Goal: Task Accomplishment & Management: Use online tool/utility

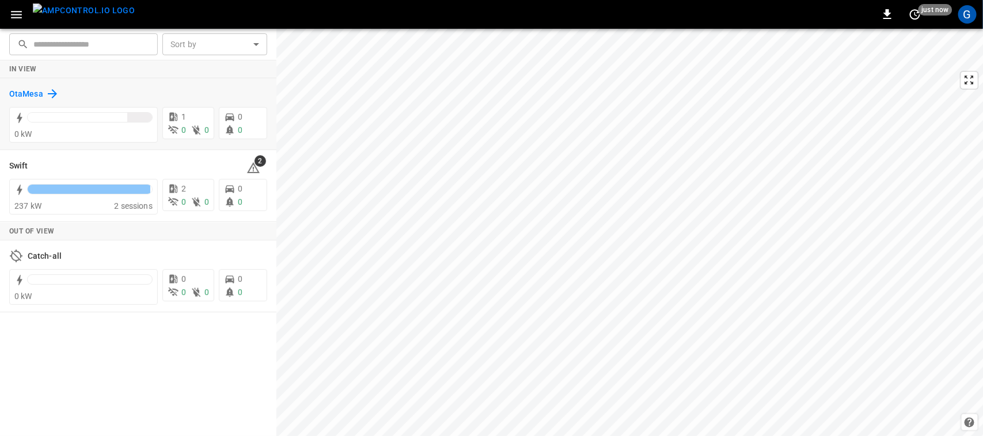
click at [32, 96] on h6 "OtaMesa" at bounding box center [26, 94] width 34 height 13
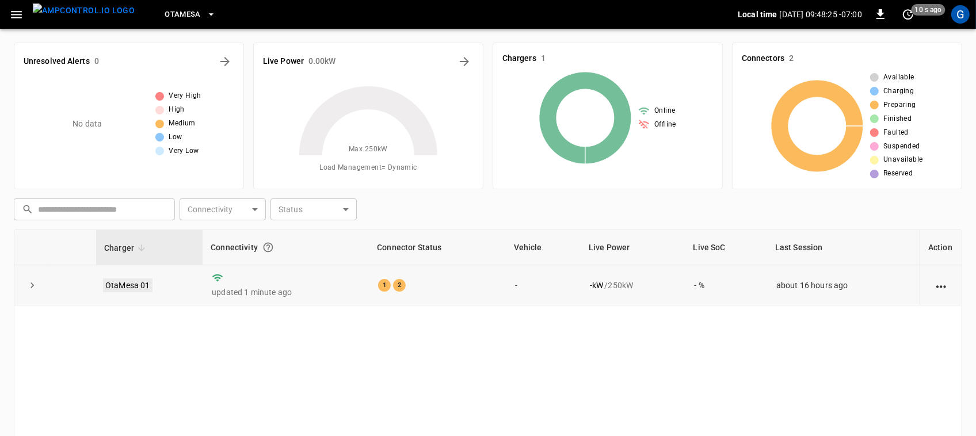
click at [137, 286] on link "OtaMesa 01" at bounding box center [128, 286] width 50 height 14
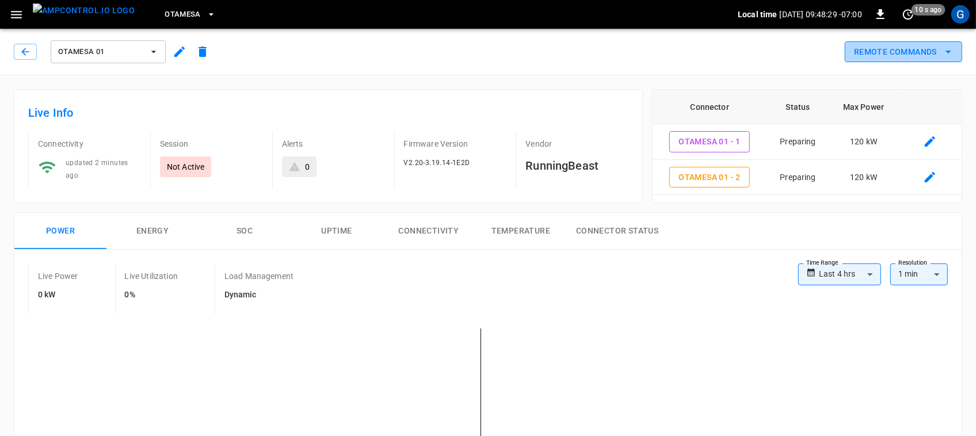
click at [872, 55] on button "Remote Commands" at bounding box center [903, 51] width 117 height 21
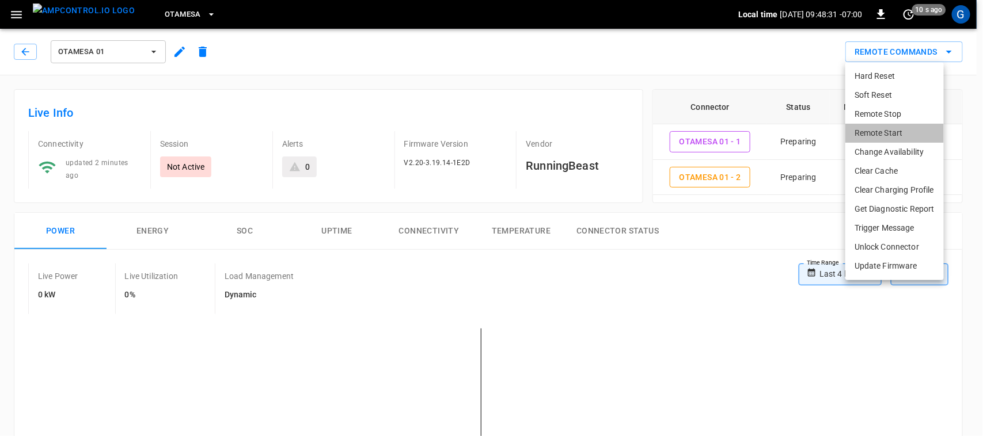
click at [867, 134] on li "Remote Start" at bounding box center [894, 133] width 98 height 19
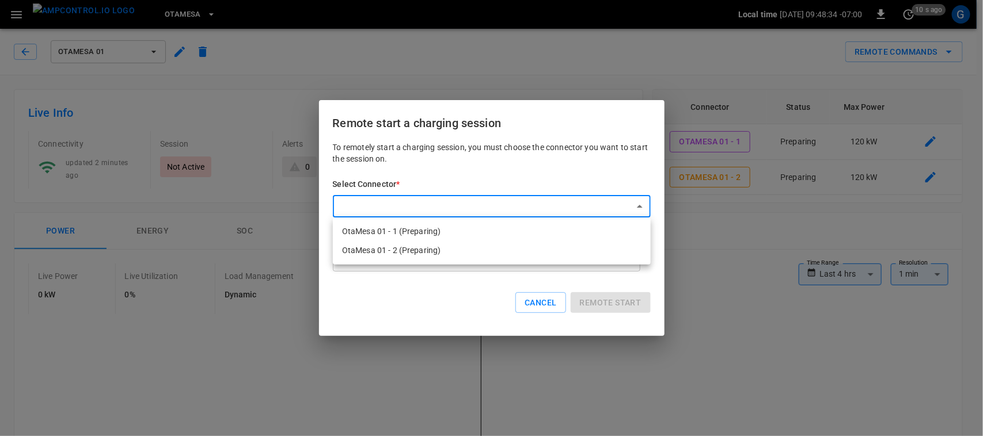
click at [499, 227] on li "OtaMesa 01 - 1 (Preparing)" at bounding box center [492, 231] width 318 height 19
type input "**********"
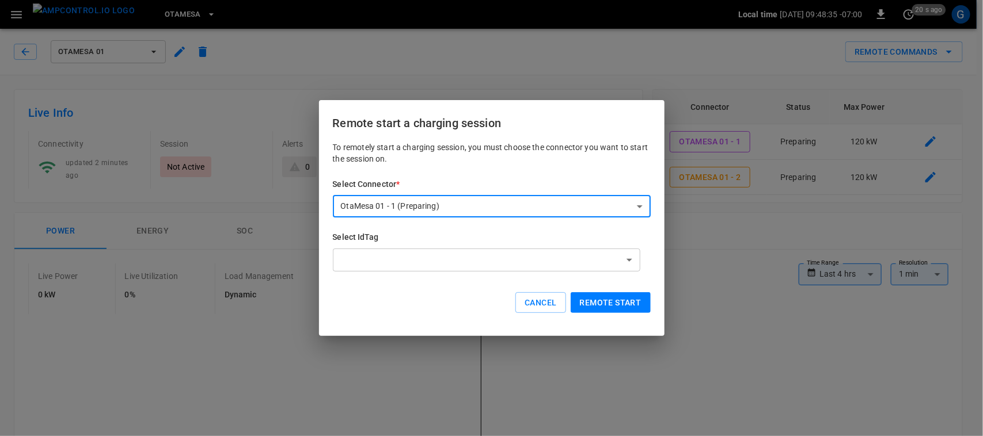
click at [583, 295] on button "Remote start" at bounding box center [611, 302] width 80 height 21
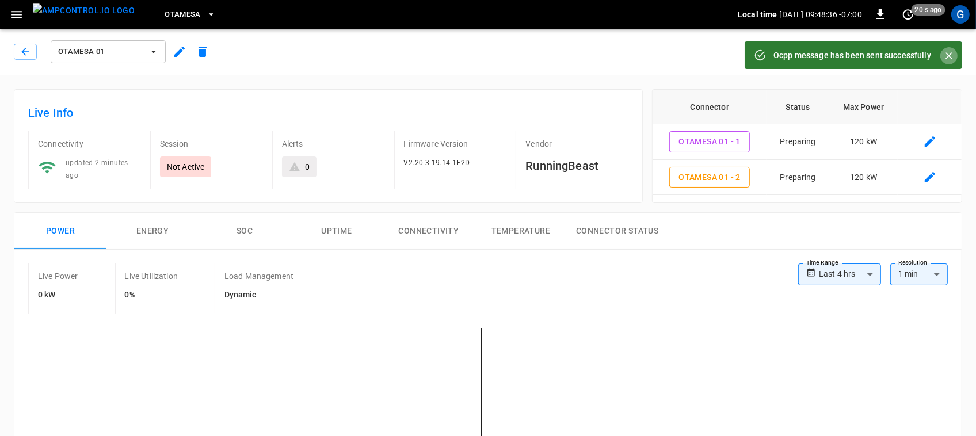
click at [948, 50] on icon "Close" at bounding box center [950, 56] width 12 height 12
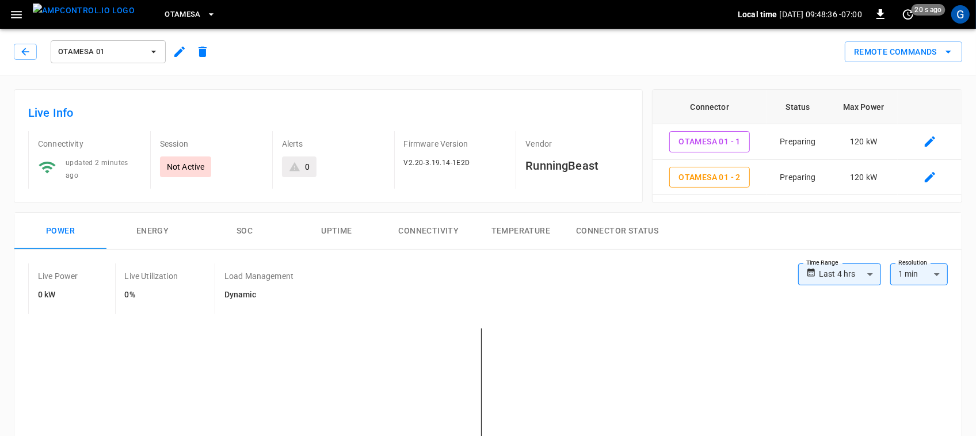
click at [948, 50] on icon "remote commands options" at bounding box center [949, 52] width 14 height 14
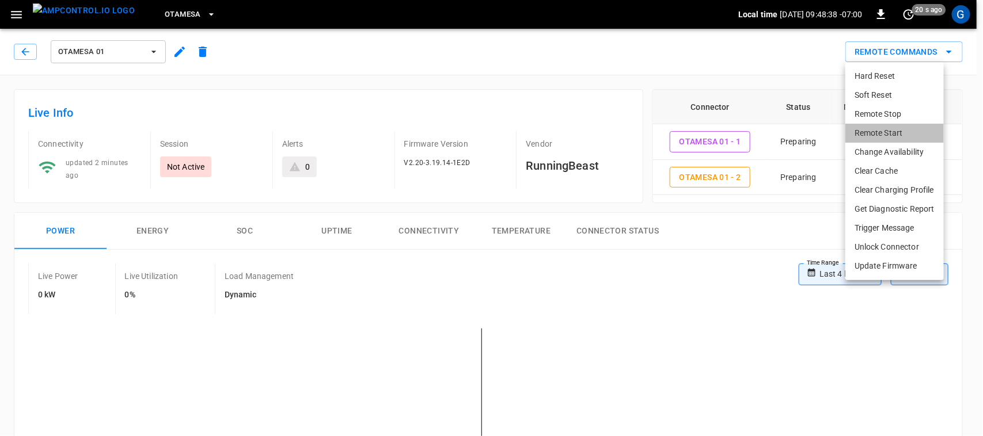
click at [873, 131] on li "Remote Start" at bounding box center [894, 133] width 98 height 19
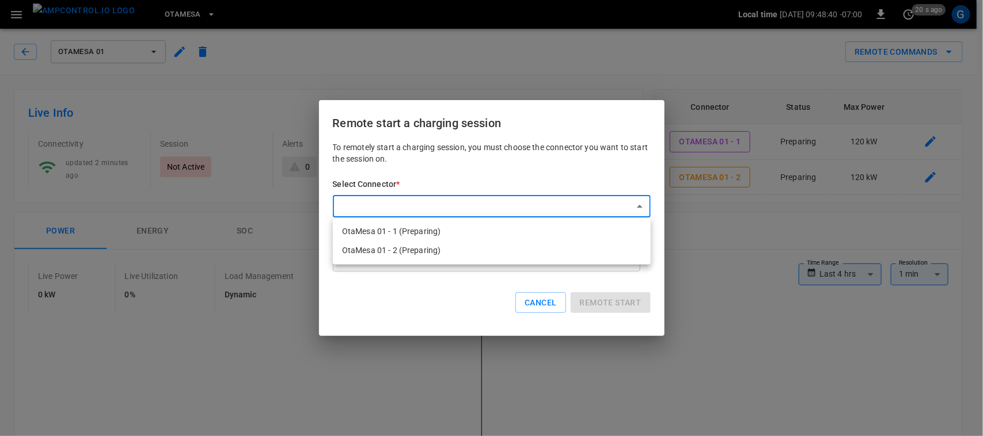
click at [504, 245] on li "OtaMesa 01 - 2 (Preparing)" at bounding box center [492, 250] width 318 height 19
type input "**********"
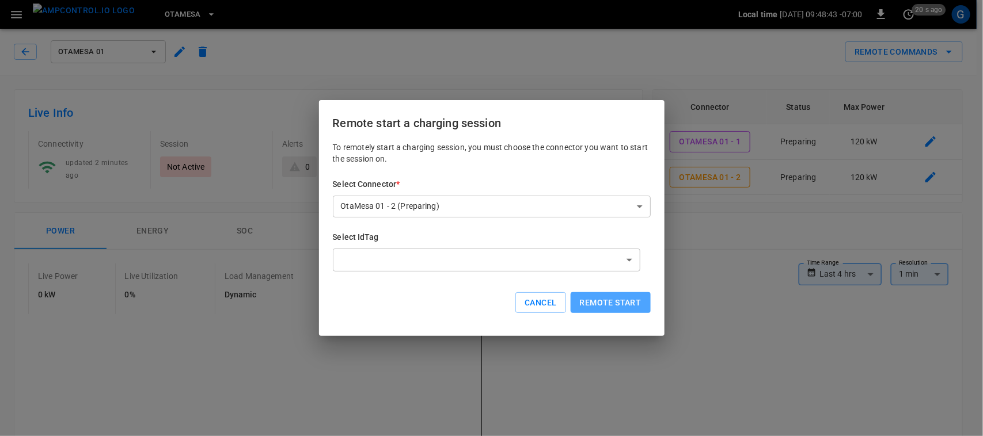
click at [596, 302] on button "Remote start" at bounding box center [611, 302] width 80 height 21
